Goal: Transaction & Acquisition: Purchase product/service

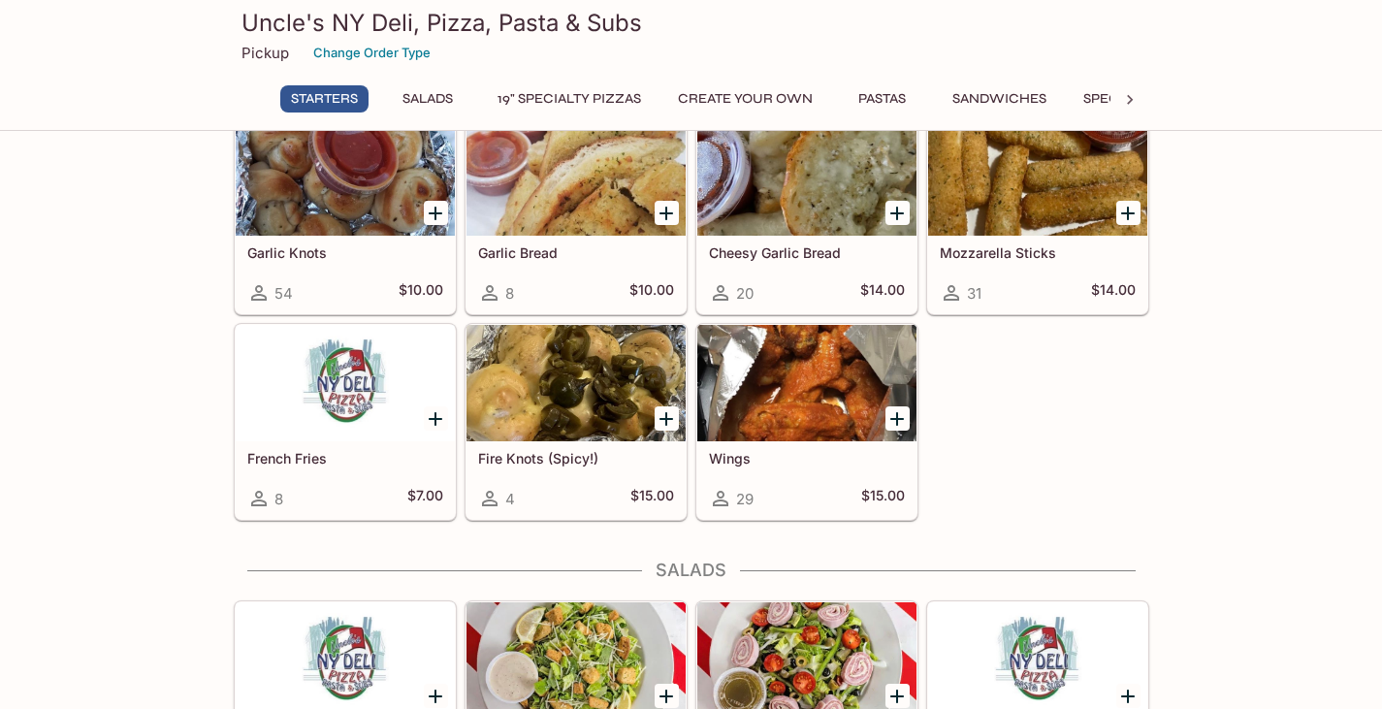
scroll to position [186, 0]
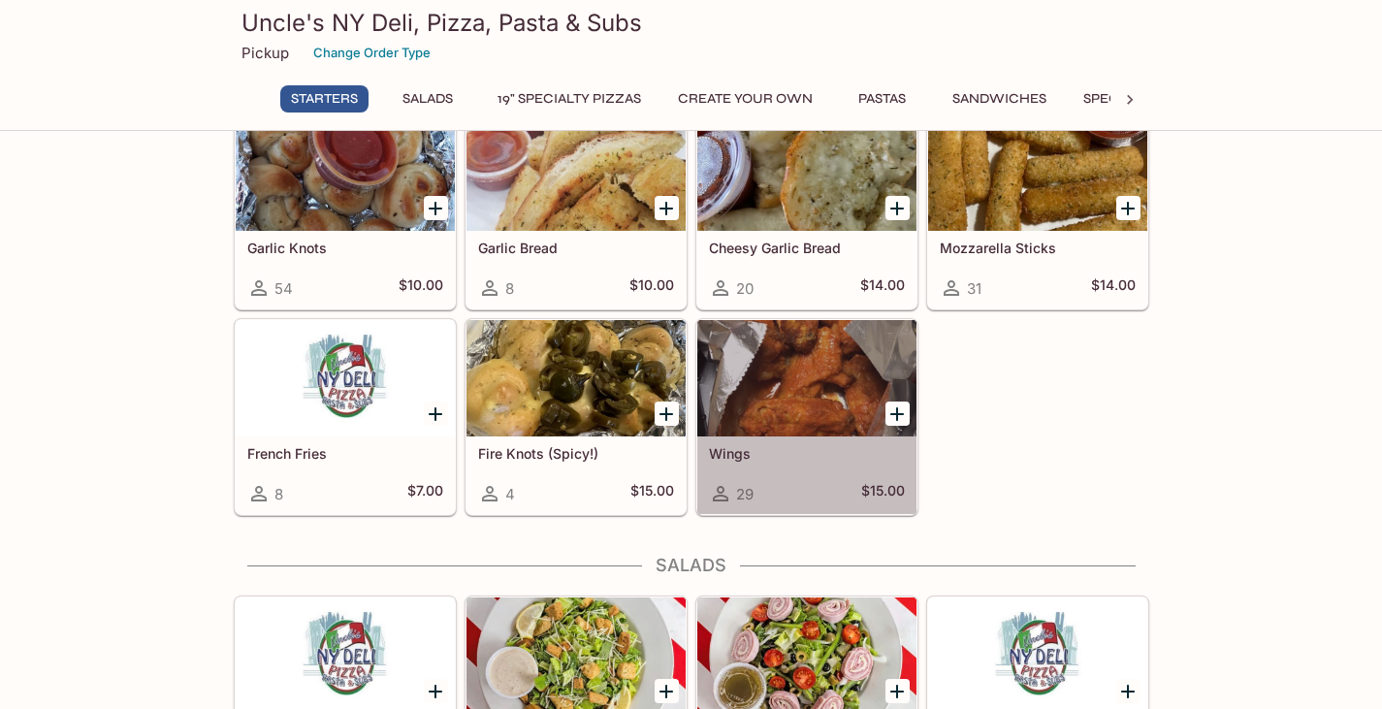
click at [800, 404] on div at bounding box center [806, 378] width 219 height 116
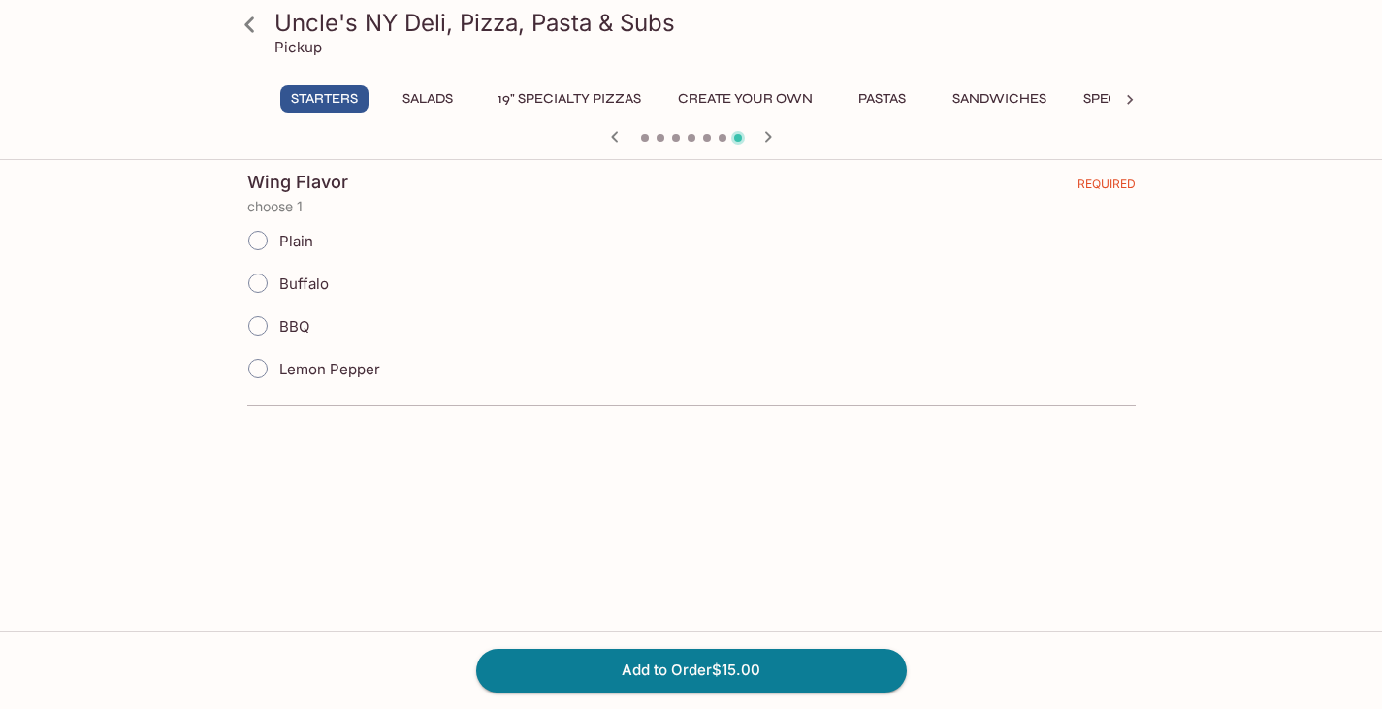
scroll to position [221, 0]
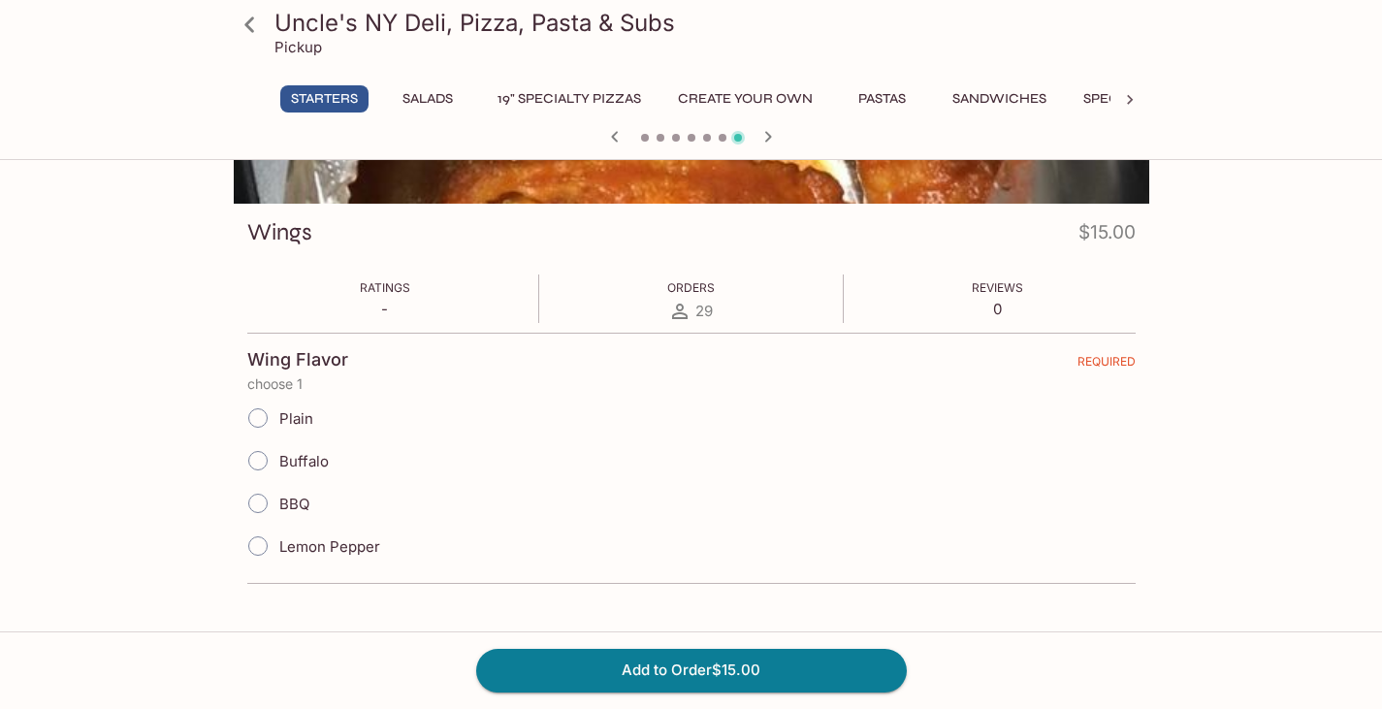
click at [259, 507] on input "BBQ" at bounding box center [258, 503] width 41 height 41
radio input "true"
click at [598, 671] on button "Add to Order $15.00" at bounding box center [691, 670] width 431 height 43
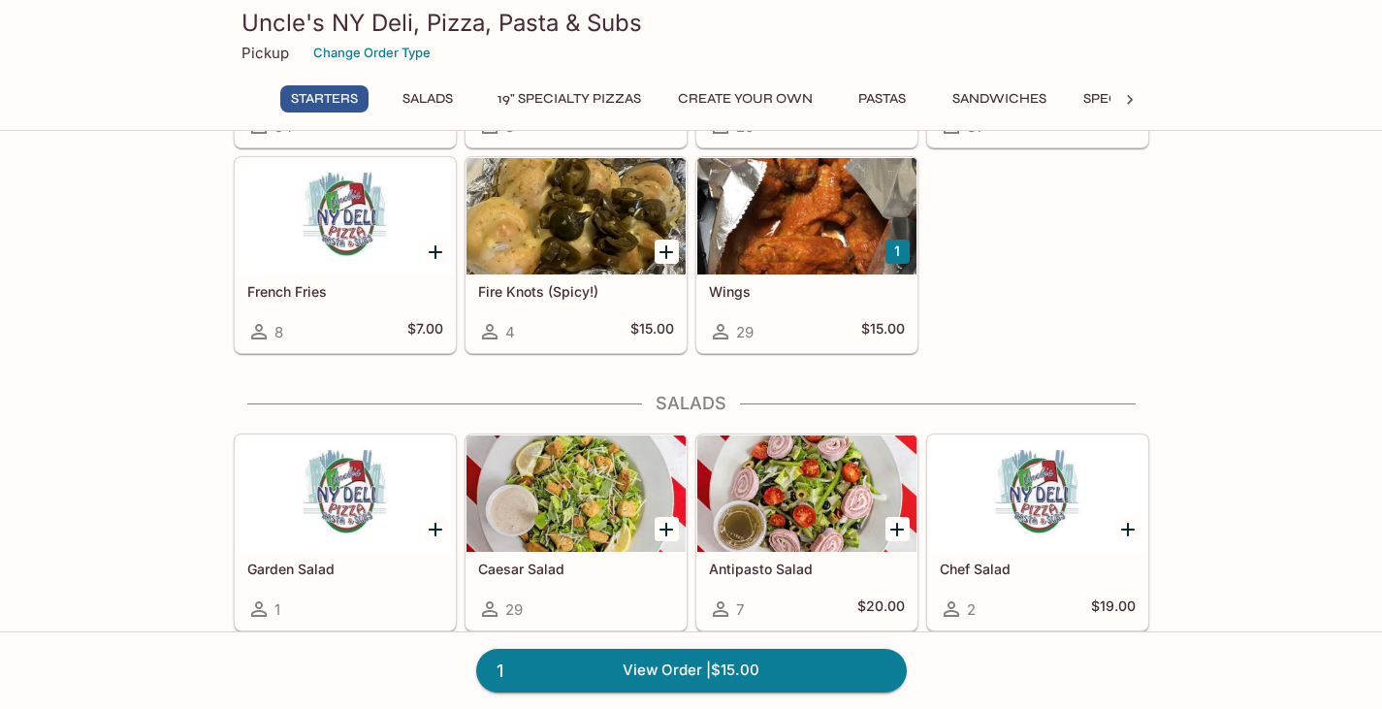
scroll to position [418, 0]
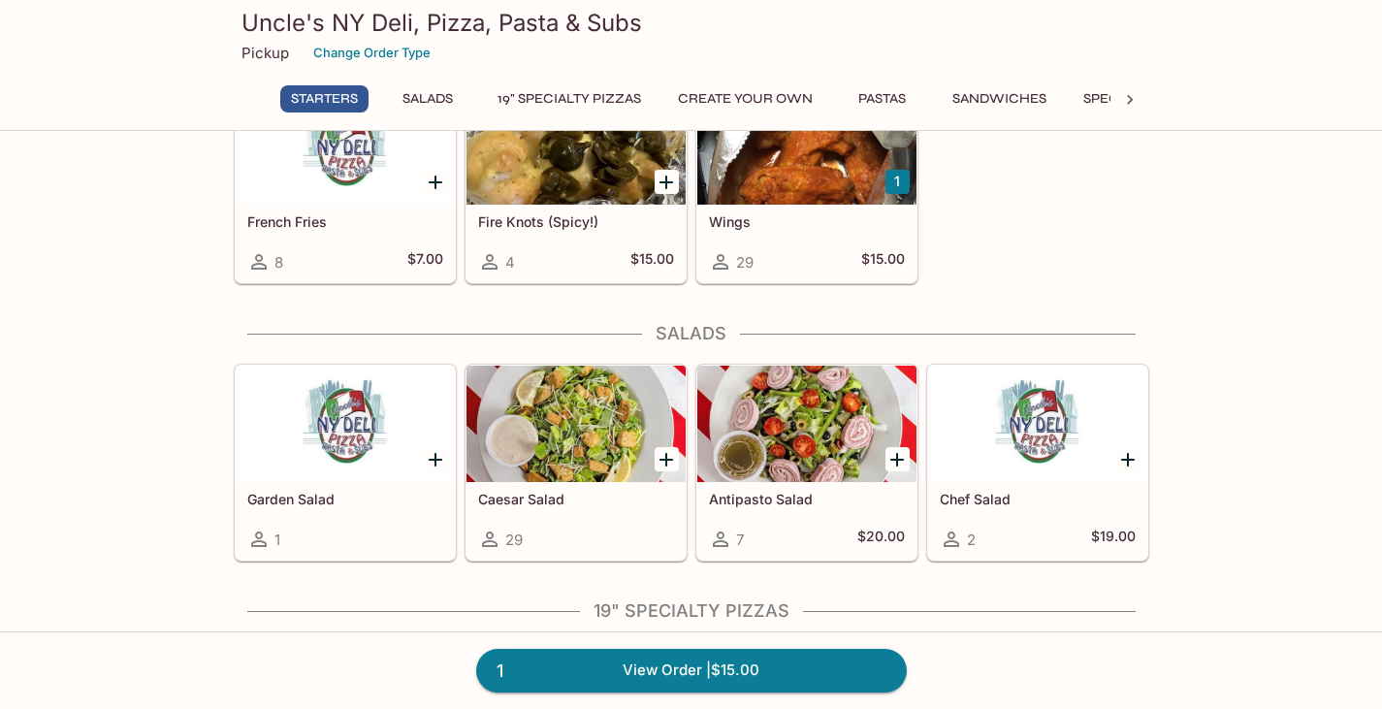
click at [828, 236] on div "Wings 29 $15.00" at bounding box center [806, 244] width 219 height 78
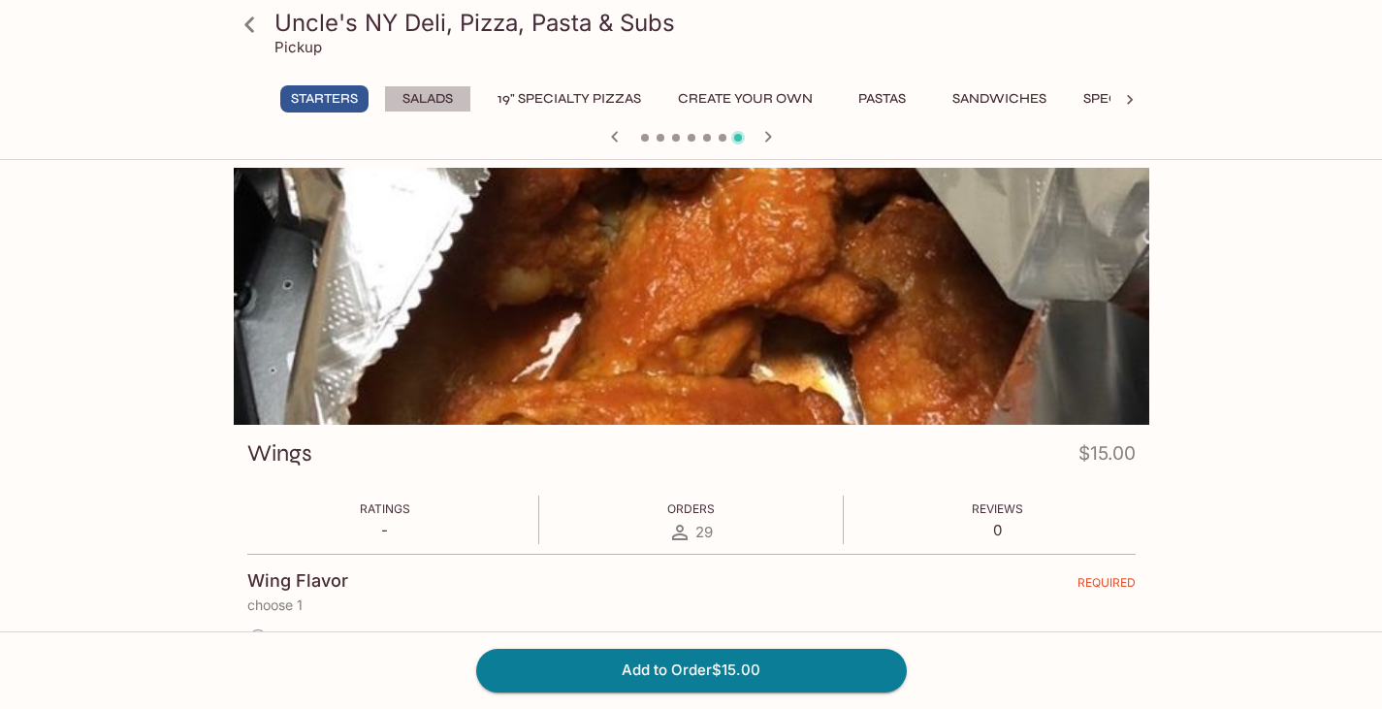
click at [419, 87] on button "Salads" at bounding box center [427, 98] width 87 height 27
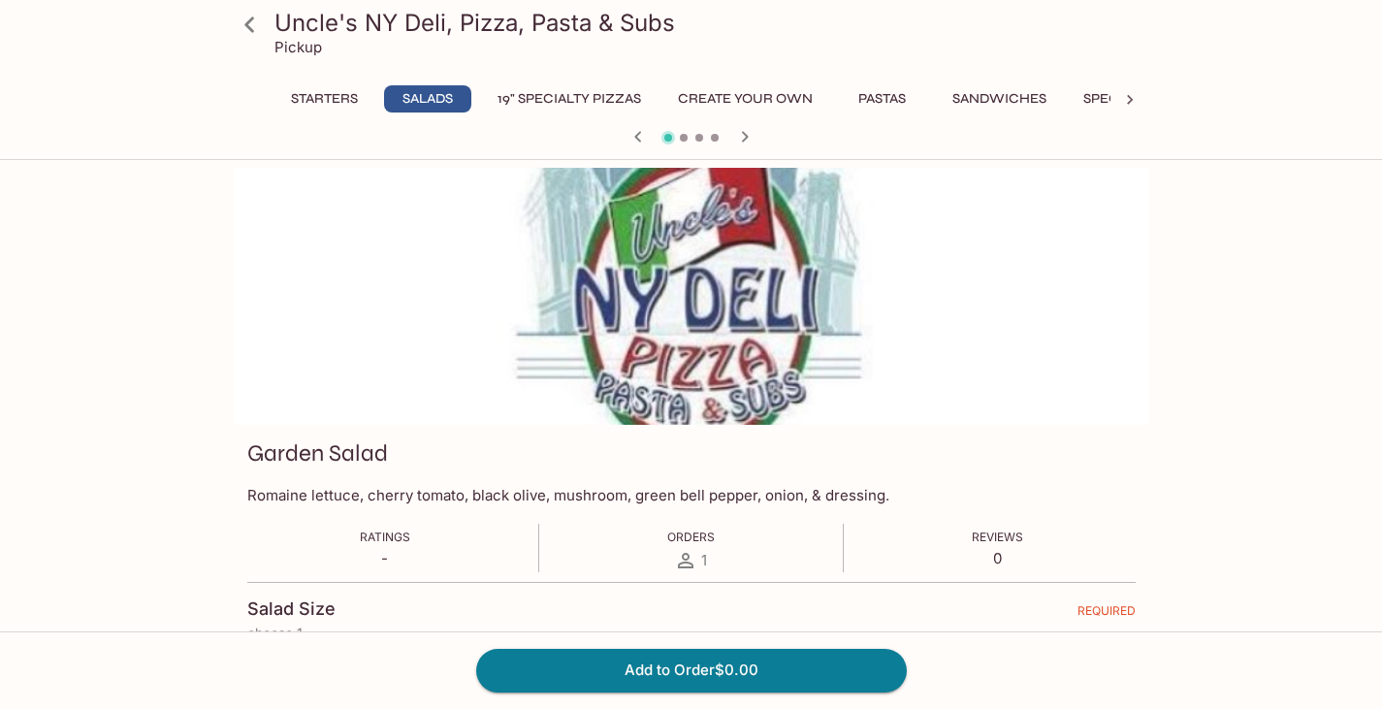
click at [546, 96] on button "19" Specialty Pizzas" at bounding box center [569, 98] width 165 height 27
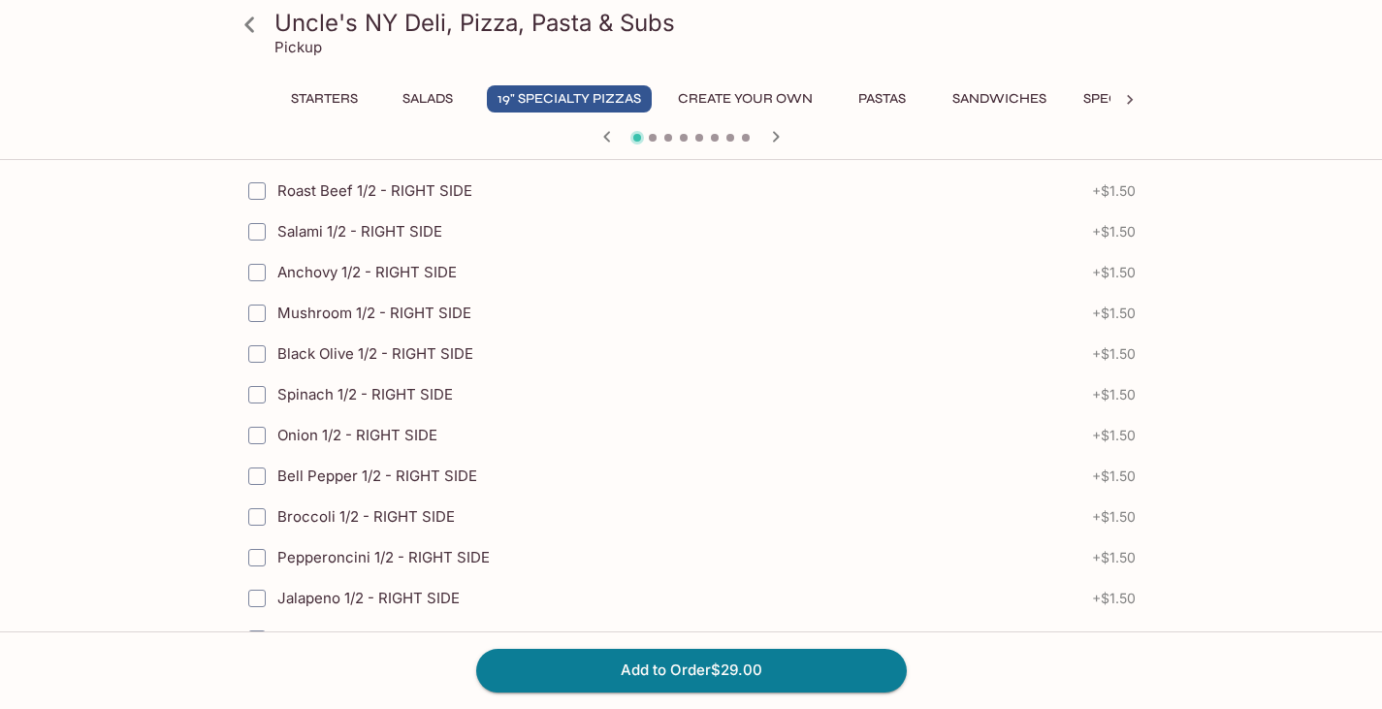
scroll to position [2713, 0]
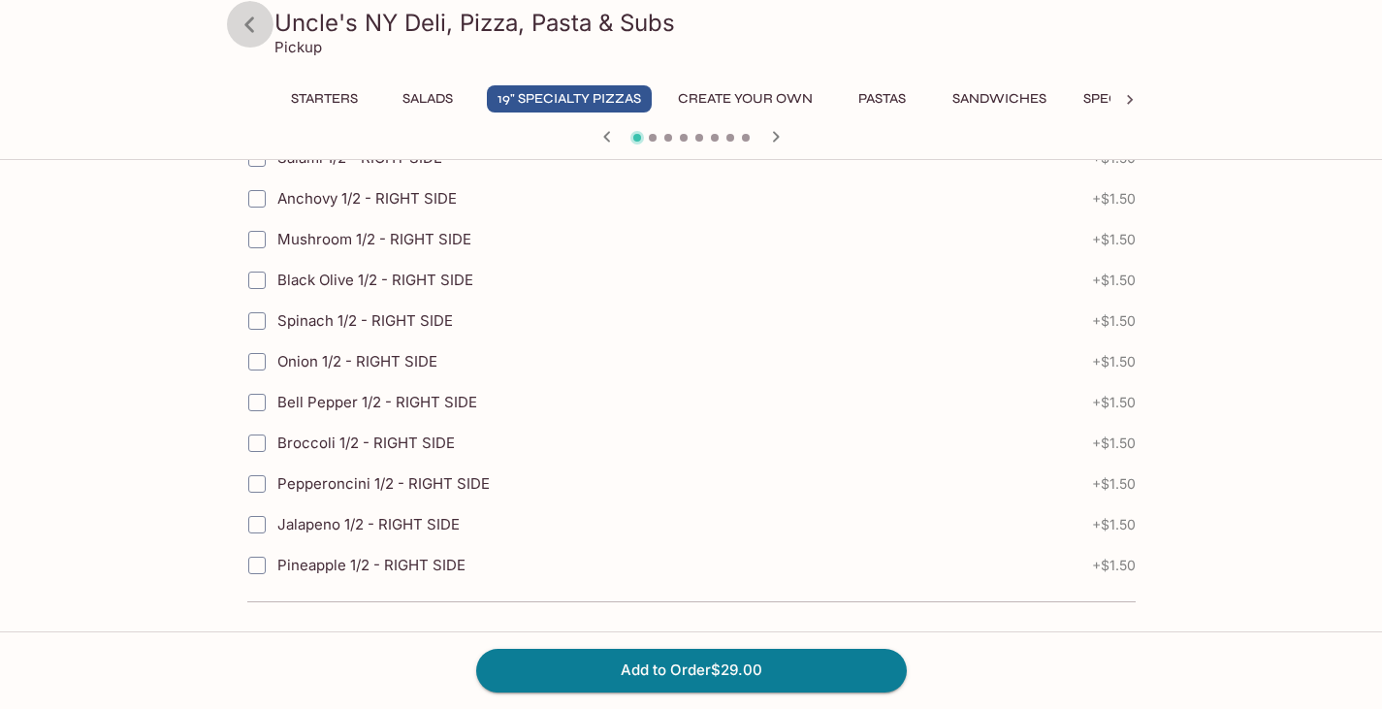
click at [260, 37] on icon at bounding box center [250, 25] width 34 height 34
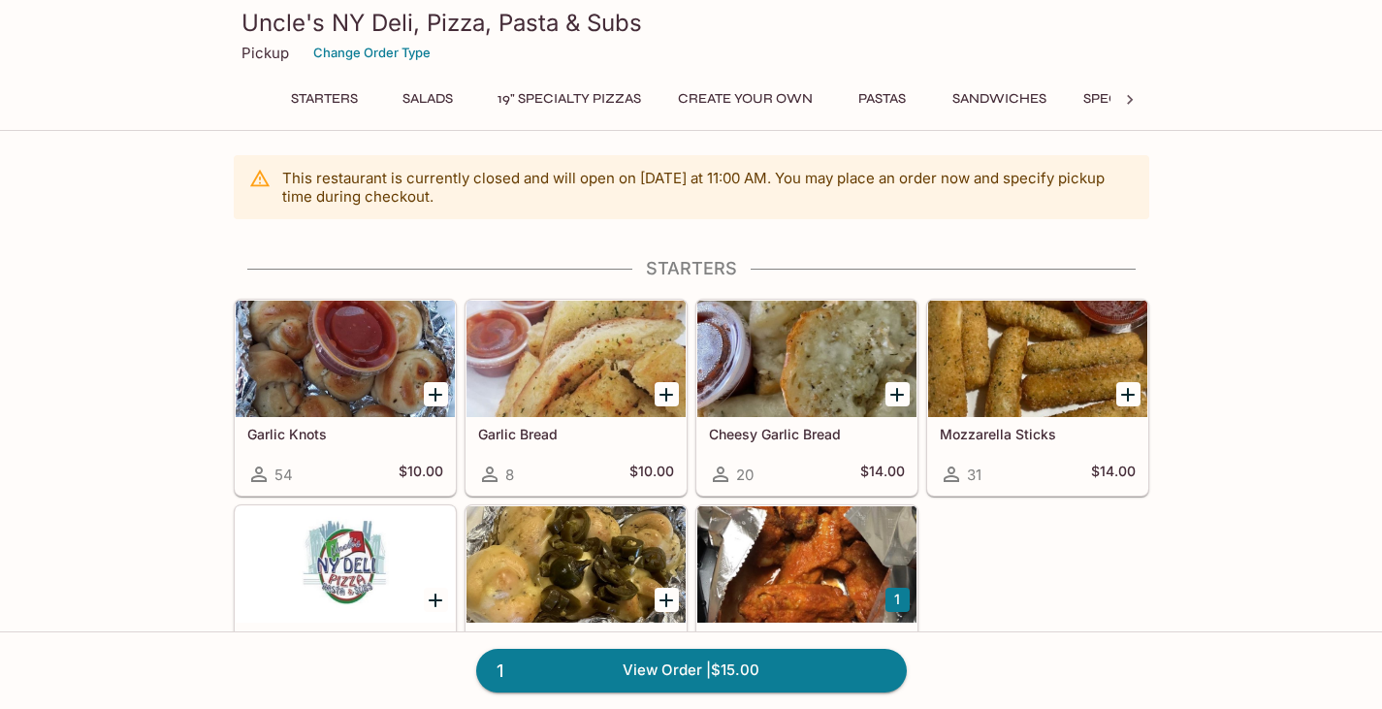
click at [576, 82] on div "Uncle's NY Deli, Pizza, Pasta & Subs Pickup Change Order Type Starters Salads 1…" at bounding box center [691, 62] width 931 height 124
click at [575, 89] on button "19" Specialty Pizzas" at bounding box center [569, 98] width 165 height 27
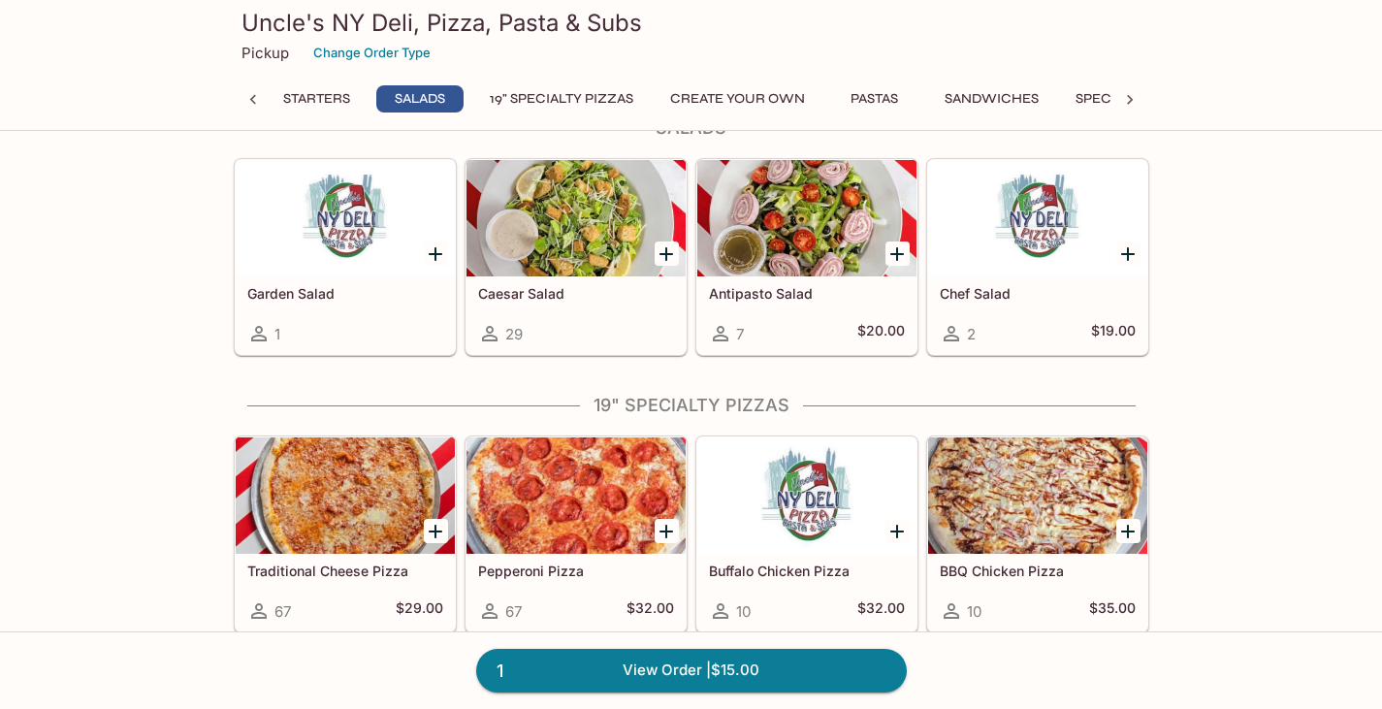
click at [565, 519] on div at bounding box center [575, 495] width 219 height 116
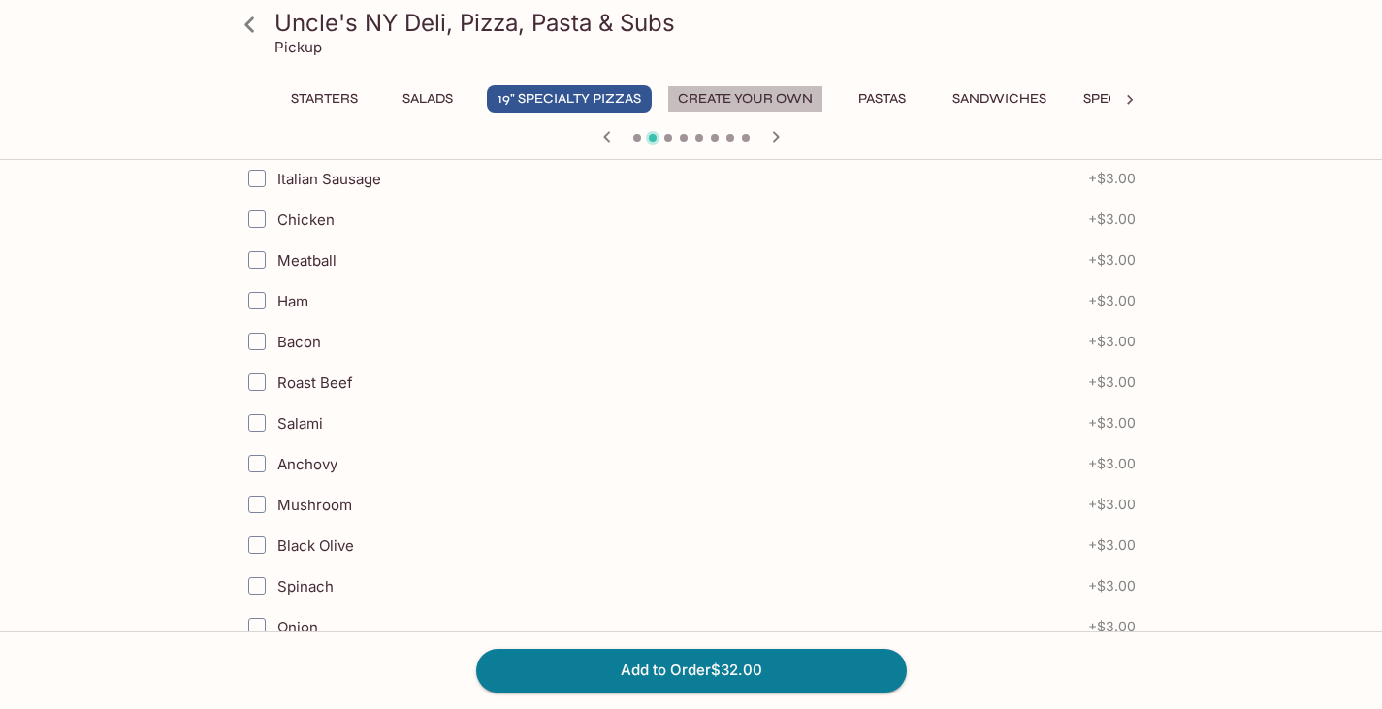
click at [763, 85] on button "Create Your Own" at bounding box center [745, 98] width 156 height 27
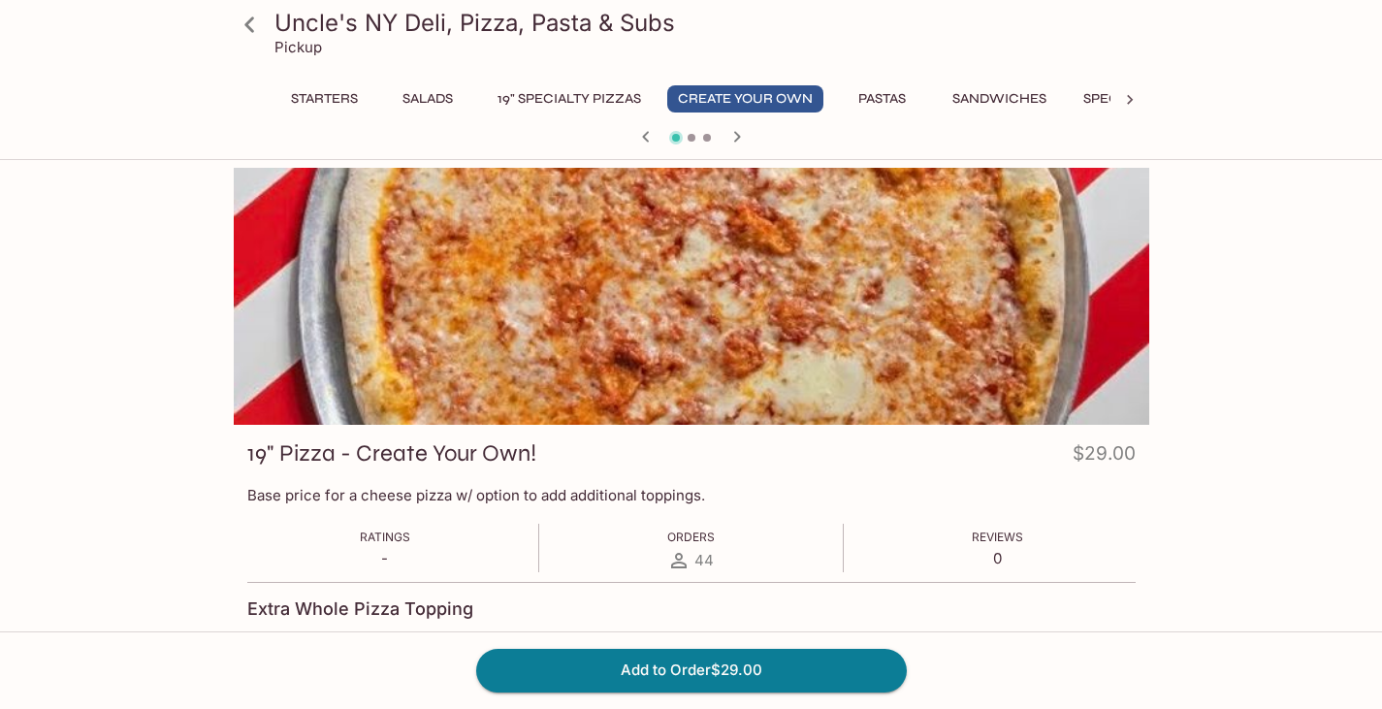
click at [604, 100] on button "19" Specialty Pizzas" at bounding box center [569, 98] width 165 height 27
